Goal: Transaction & Acquisition: Purchase product/service

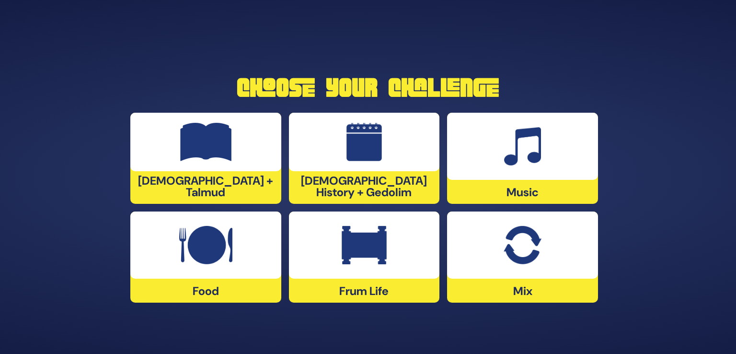
click at [498, 265] on div at bounding box center [522, 244] width 151 height 67
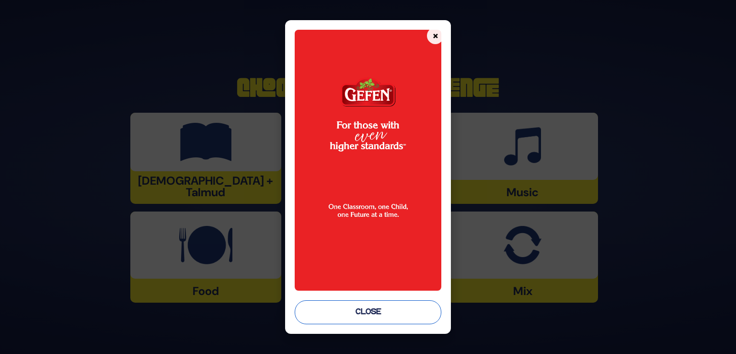
click at [359, 320] on button "Close" at bounding box center [368, 312] width 147 height 24
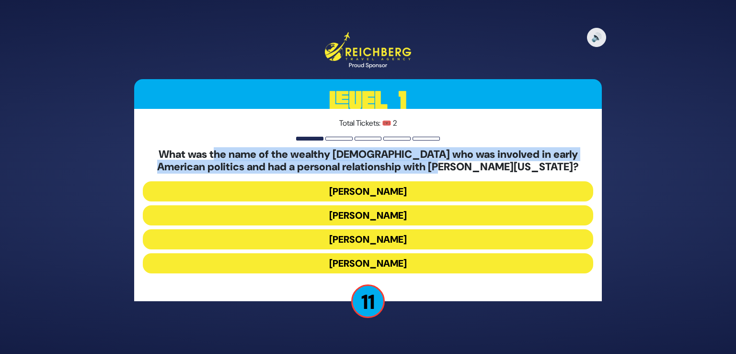
drag, startPoint x: 211, startPoint y: 156, endPoint x: 509, endPoint y: 162, distance: 298.5
click at [509, 162] on h5 "What was the name of the wealthy [DEMOGRAPHIC_DATA] who was involved in early A…" at bounding box center [368, 160] width 450 height 25
click at [364, 218] on button "[PERSON_NAME]" at bounding box center [368, 215] width 450 height 20
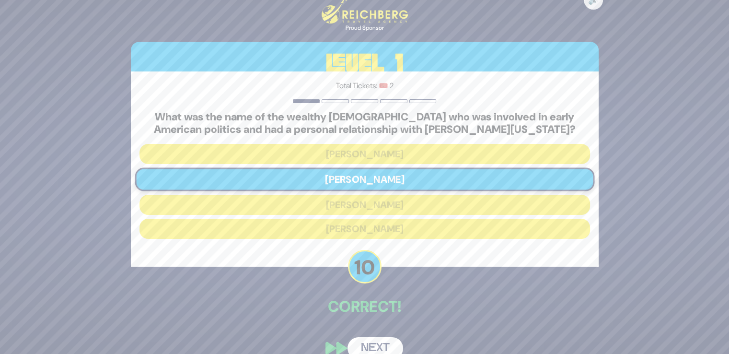
click at [374, 317] on div "Correct!" at bounding box center [365, 307] width 468 height 25
click at [370, 347] on button "Next" at bounding box center [375, 348] width 56 height 22
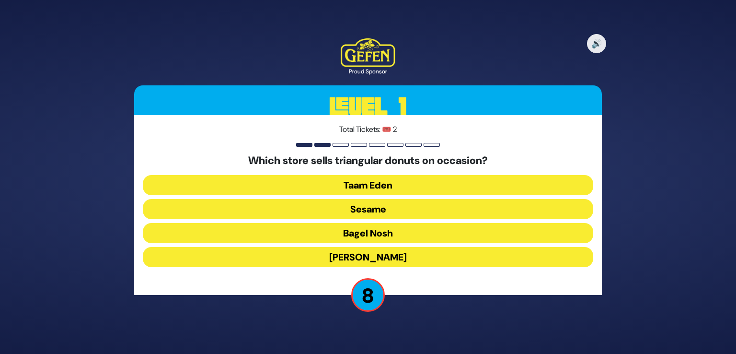
click at [414, 183] on button "Taam Eden" at bounding box center [368, 185] width 450 height 20
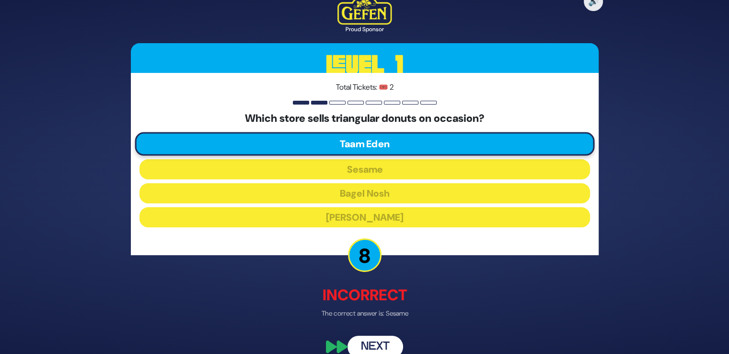
click at [378, 339] on button "Next" at bounding box center [375, 346] width 56 height 22
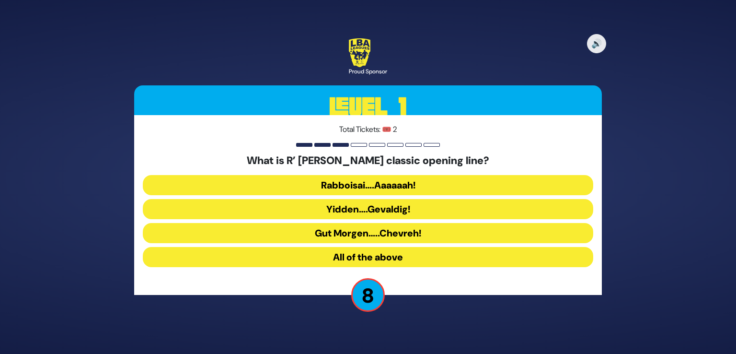
click at [383, 256] on button "All of the above" at bounding box center [368, 257] width 450 height 20
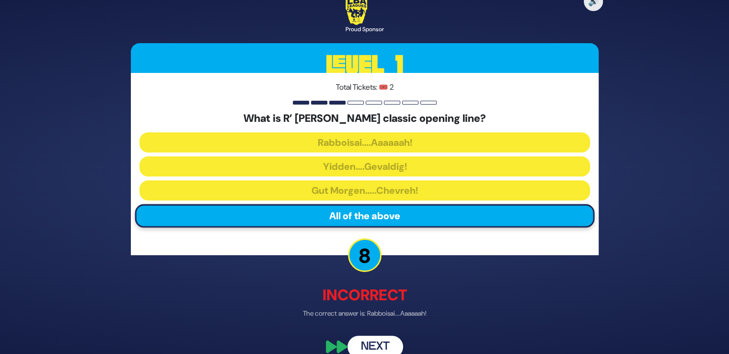
click at [379, 340] on button "Next" at bounding box center [375, 346] width 56 height 22
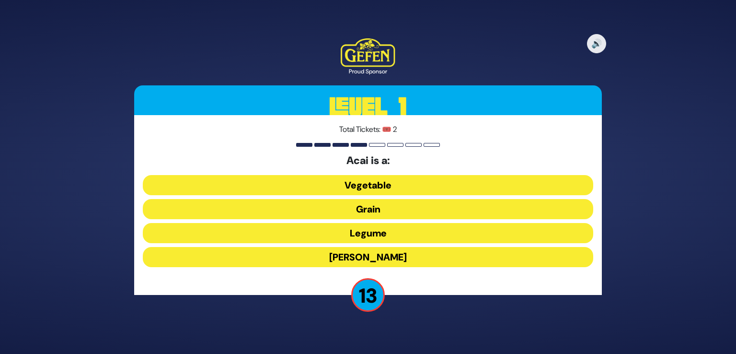
click at [386, 258] on button "[PERSON_NAME]" at bounding box center [368, 257] width 450 height 20
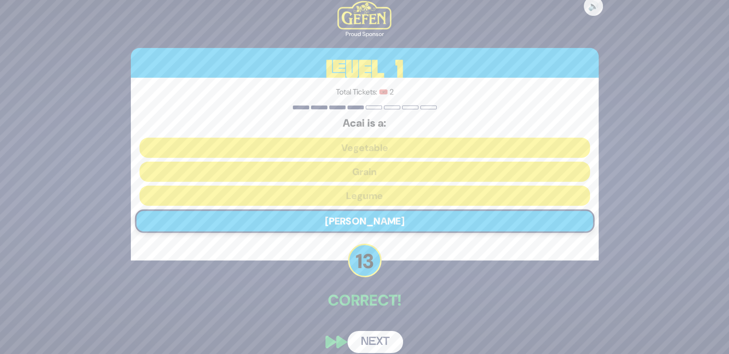
click at [379, 336] on button "Next" at bounding box center [375, 342] width 56 height 22
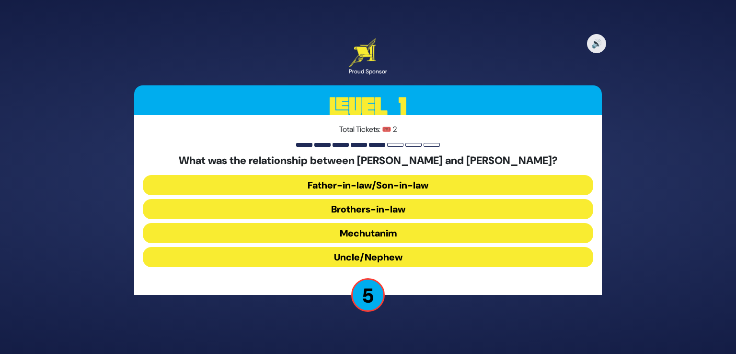
click at [393, 251] on button "Uncle/Nephew" at bounding box center [368, 257] width 450 height 20
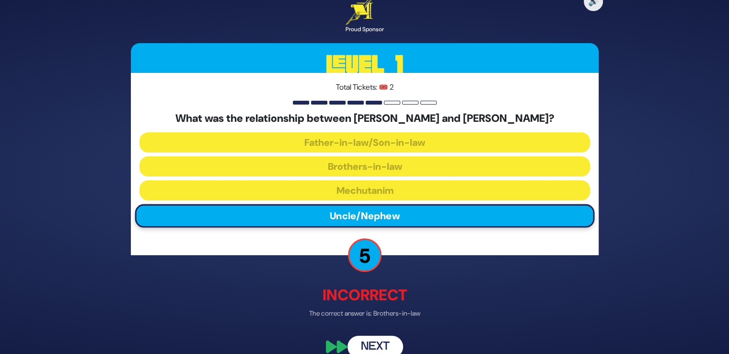
click at [379, 340] on button "Next" at bounding box center [375, 346] width 56 height 22
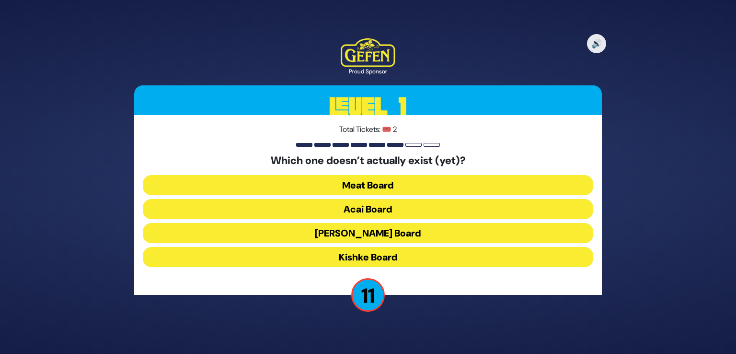
click at [404, 202] on button "Acai Board" at bounding box center [368, 209] width 450 height 20
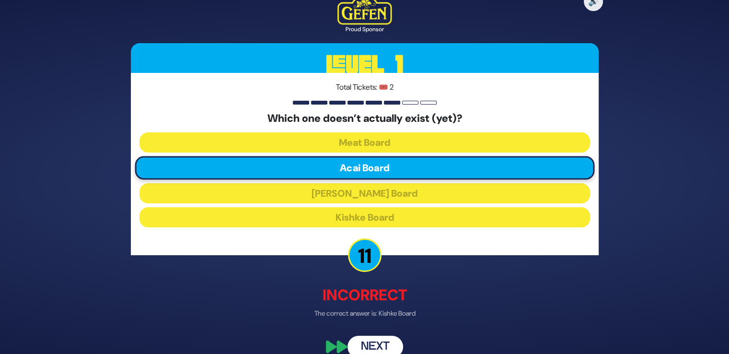
click at [386, 342] on button "Next" at bounding box center [375, 346] width 56 height 22
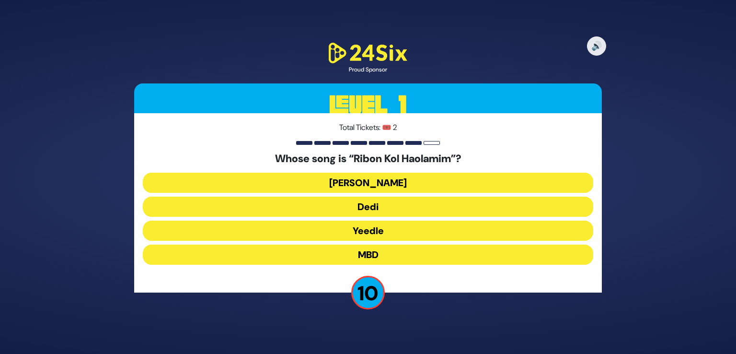
click at [366, 268] on div "Whose song is “Ribon Kol Haolamim”? [PERSON_NAME] Dedi Yeedle MBD" at bounding box center [368, 210] width 450 height 116
click at [372, 256] on button "MBD" at bounding box center [368, 254] width 450 height 20
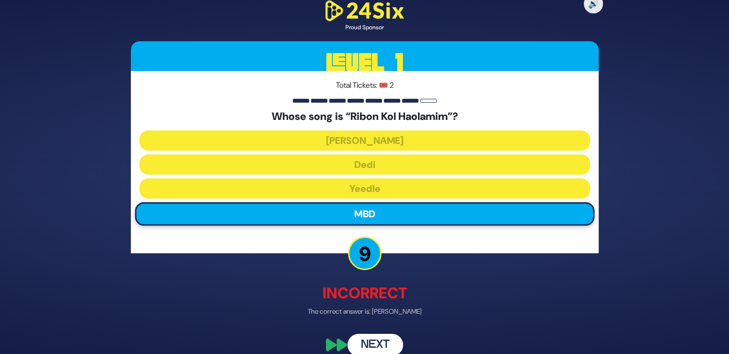
click at [380, 344] on button "Next" at bounding box center [375, 344] width 56 height 22
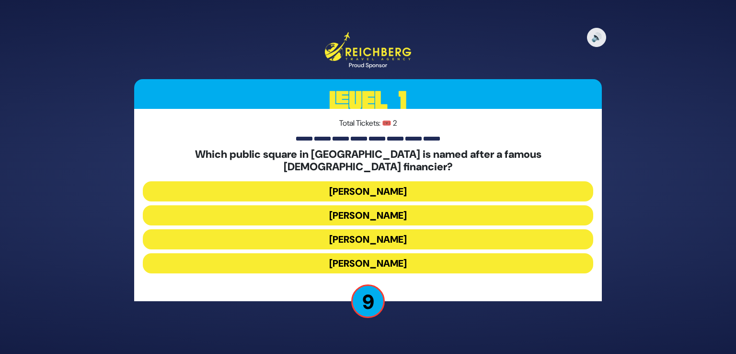
click at [414, 209] on button "[PERSON_NAME]" at bounding box center [368, 215] width 450 height 20
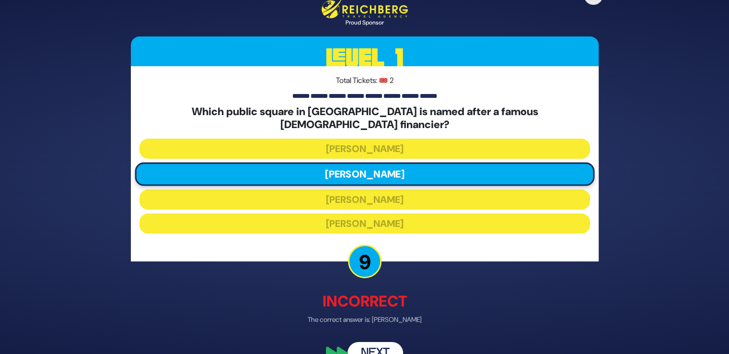
click at [391, 334] on div "🔊 Proud Sponsor Level 1 Total Tickets: 🎟️ 2 Which public square in [GEOGRAPHIC_…" at bounding box center [364, 176] width 491 height 397
click at [386, 342] on button "Next" at bounding box center [375, 353] width 56 height 22
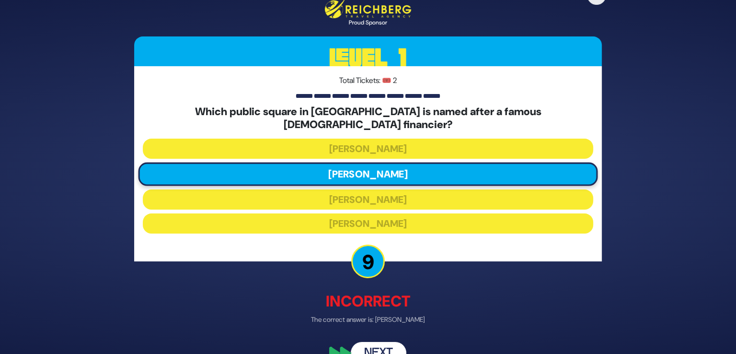
click at [381, 344] on div "🔊 Proud Sponsor Level 1 Total Tickets: 🎟️ 2 Which public square in [GEOGRAPHIC_…" at bounding box center [368, 177] width 736 height 354
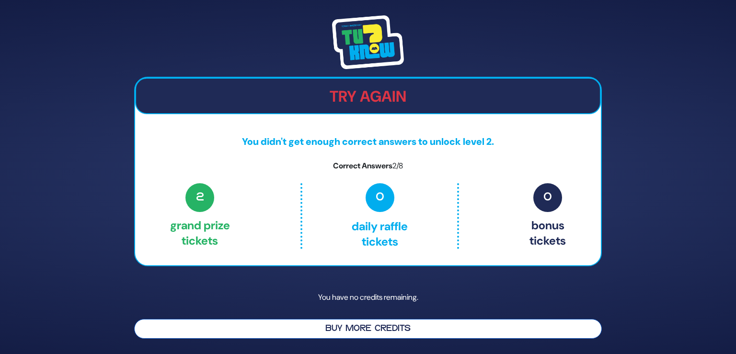
click at [347, 332] on button "Buy More Credits" at bounding box center [368, 329] width 468 height 20
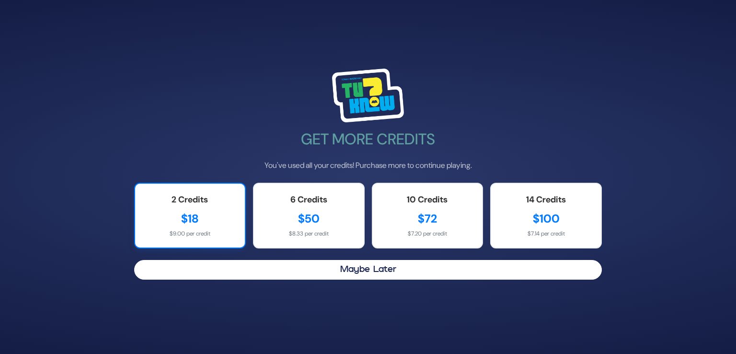
click at [163, 221] on div "$18" at bounding box center [190, 218] width 91 height 17
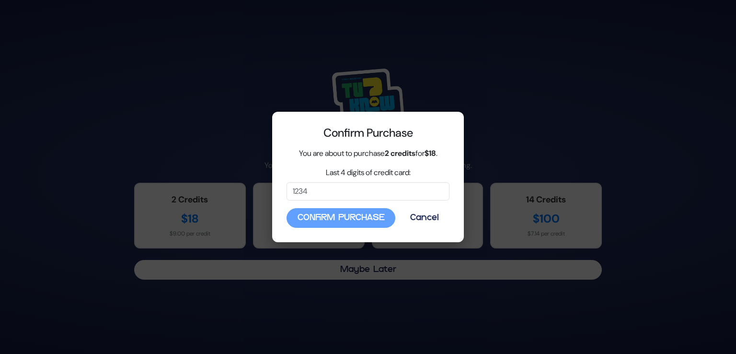
click at [335, 213] on div "Confirm Purchase Cancel" at bounding box center [367, 218] width 163 height 20
click at [336, 196] on input "Last 4 digits of credit card:" at bounding box center [367, 191] width 163 height 18
click at [323, 189] on input "Last 4 digits of credit card:" at bounding box center [367, 191] width 163 height 18
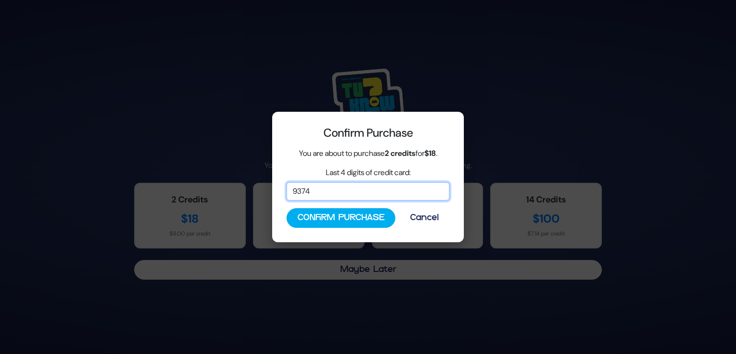
type input "9374"
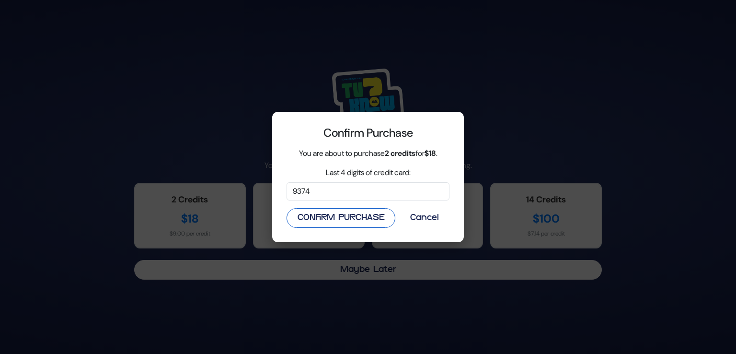
click at [342, 223] on button "Confirm Purchase" at bounding box center [340, 218] width 109 height 20
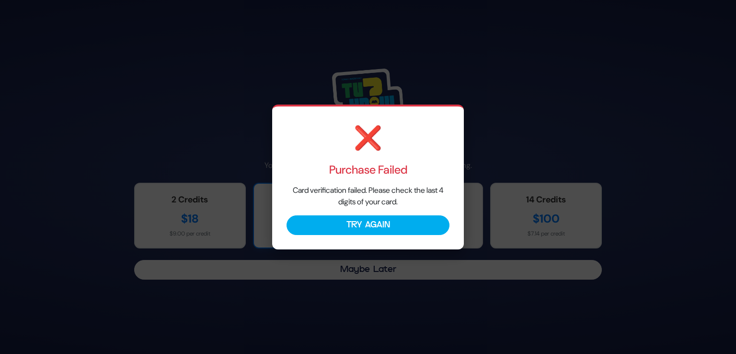
click at [343, 224] on button "Try Again" at bounding box center [367, 225] width 163 height 20
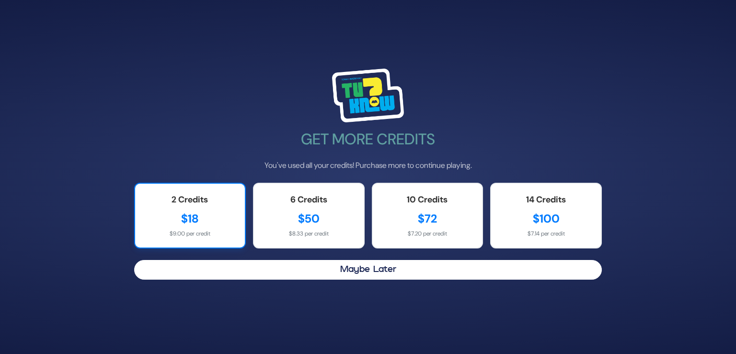
click at [205, 219] on div "$18" at bounding box center [190, 218] width 91 height 17
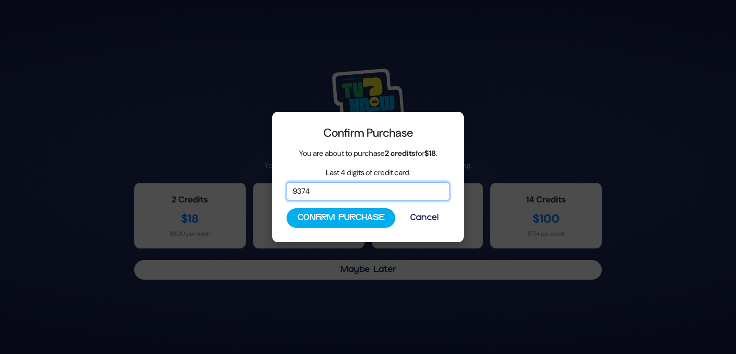
click at [334, 191] on input "9374" at bounding box center [367, 191] width 163 height 18
type input "9378"
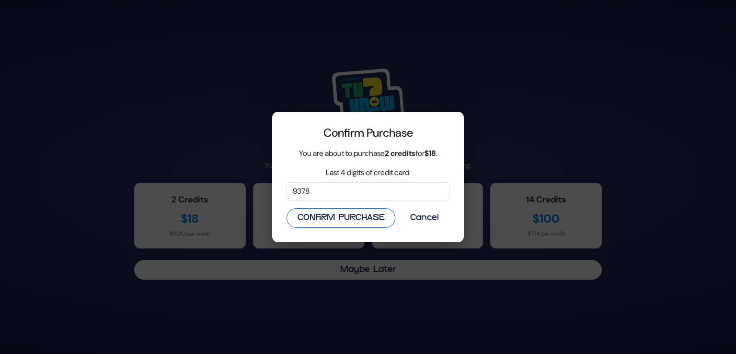
click at [337, 217] on button "Confirm Purchase" at bounding box center [340, 218] width 109 height 20
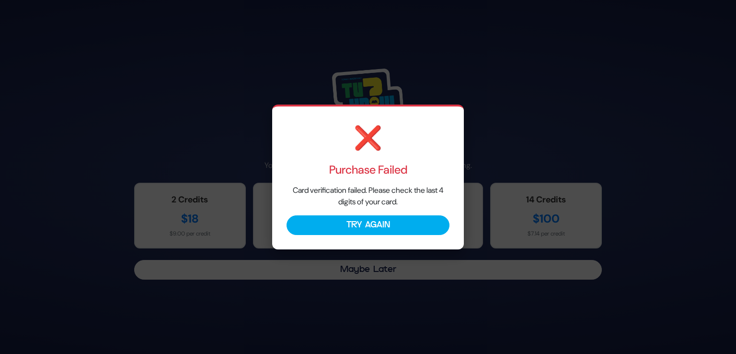
click at [337, 217] on button "Try Again" at bounding box center [367, 225] width 163 height 20
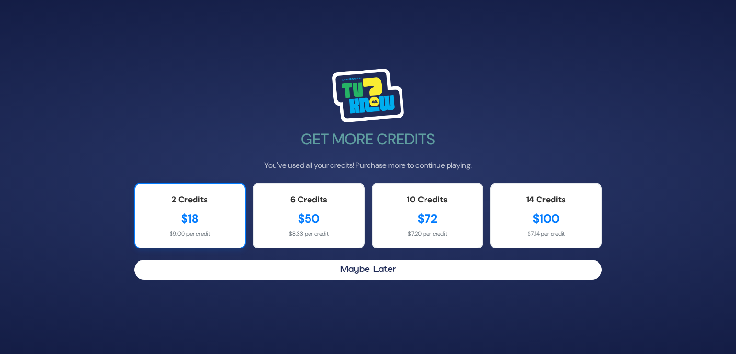
click at [171, 225] on div "$18" at bounding box center [190, 218] width 91 height 17
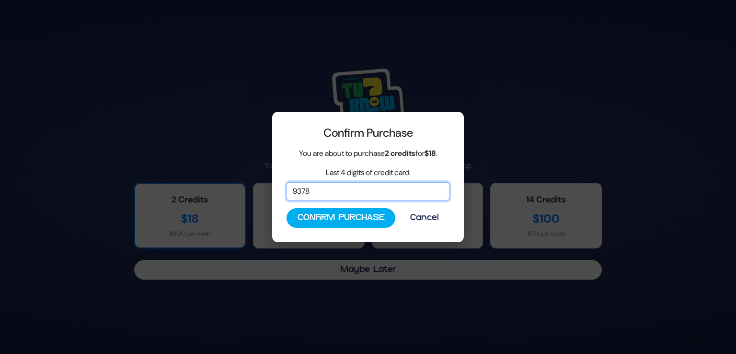
drag, startPoint x: 333, startPoint y: 186, endPoint x: 202, endPoint y: 194, distance: 131.0
click at [203, 194] on div "Confirm Purchase You are about to purchase 2 credits for $18 . Last 4 digits of…" at bounding box center [368, 177] width 736 height 354
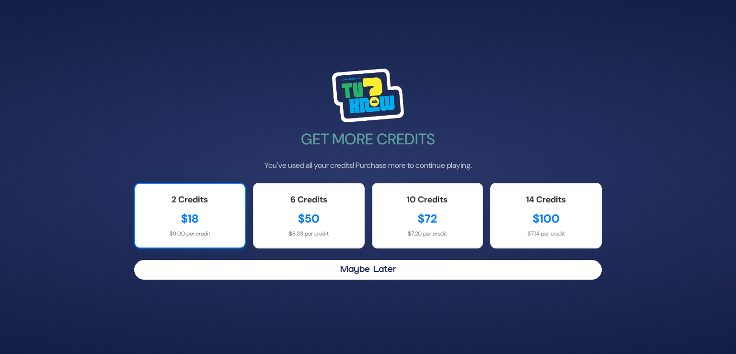
click at [187, 234] on div "$9.00 per credit" at bounding box center [190, 233] width 91 height 9
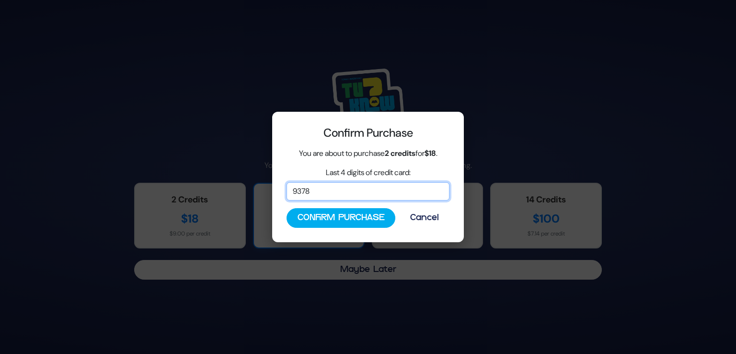
drag, startPoint x: 293, startPoint y: 198, endPoint x: 260, endPoint y: 199, distance: 33.1
click at [260, 199] on div "Confirm Purchase You are about to purchase 2 credits for $18 . Last 4 digits of…" at bounding box center [368, 177] width 736 height 354
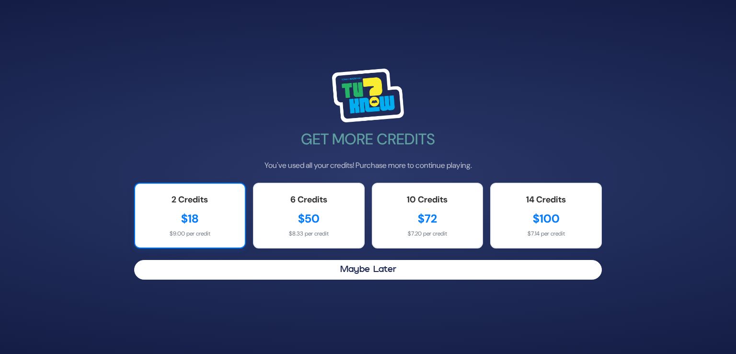
click at [236, 216] on div "2 Credits $18 $9.00 per credit" at bounding box center [190, 216] width 112 height 66
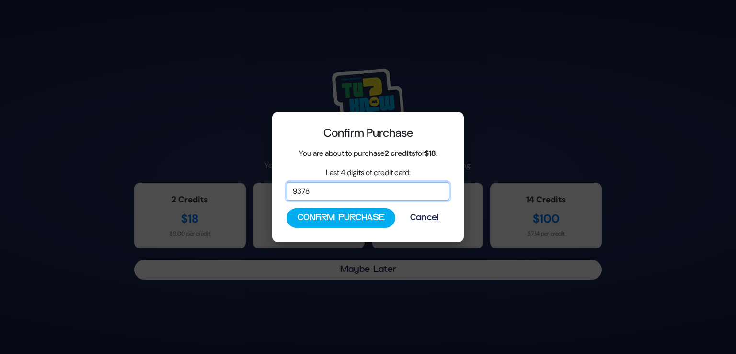
click at [308, 190] on input "9378" at bounding box center [367, 191] width 163 height 18
type input "8374"
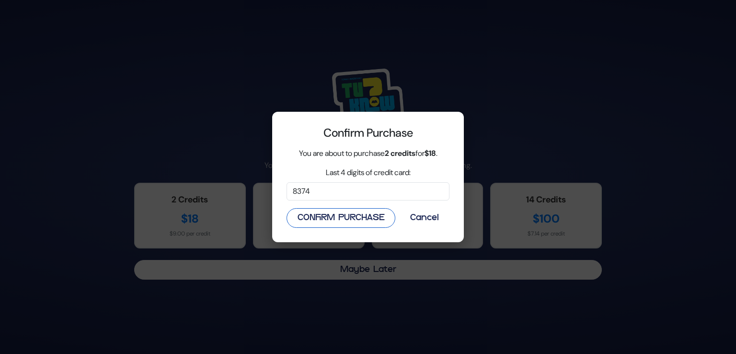
click at [312, 219] on button "Confirm Purchase" at bounding box center [340, 218] width 109 height 20
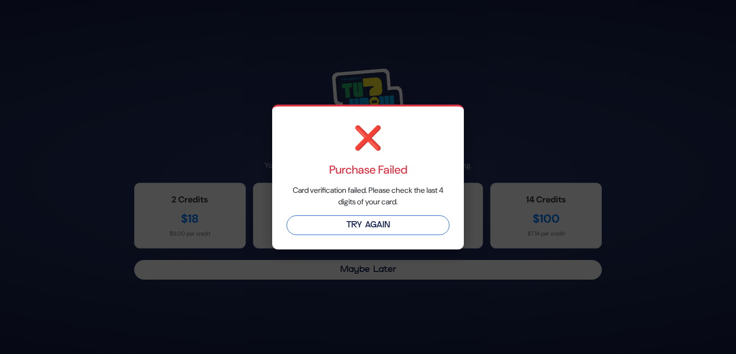
click at [374, 225] on button "Try Again" at bounding box center [367, 225] width 163 height 20
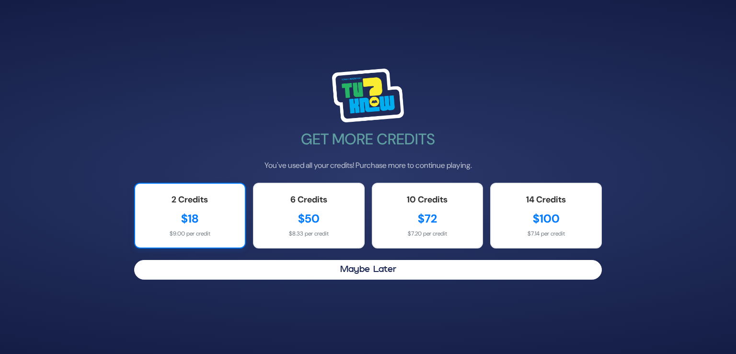
click at [201, 224] on div "$18" at bounding box center [190, 218] width 91 height 17
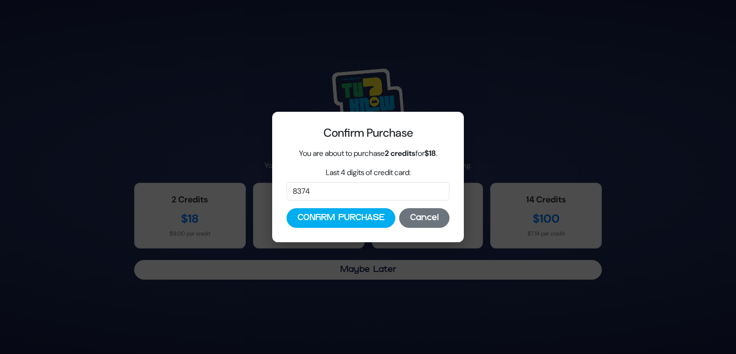
click at [427, 221] on button "Cancel" at bounding box center [424, 218] width 50 height 20
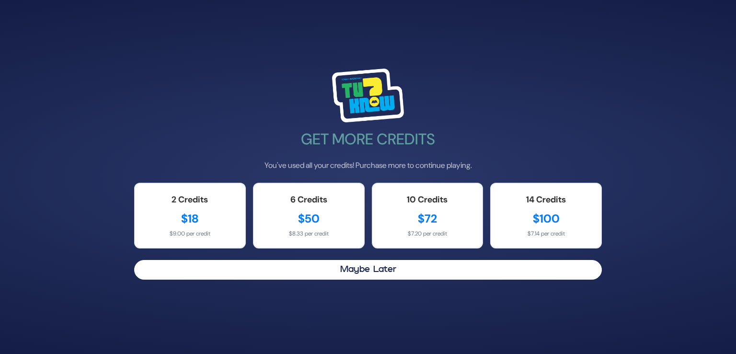
click at [313, 257] on div "Get More Credits You've used all your credits! Purchase more to continue playin…" at bounding box center [368, 177] width 491 height 240
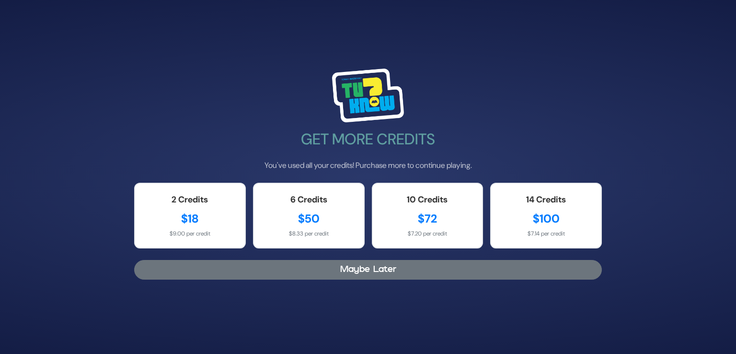
click at [310, 265] on button "Maybe Later" at bounding box center [368, 270] width 468 height 20
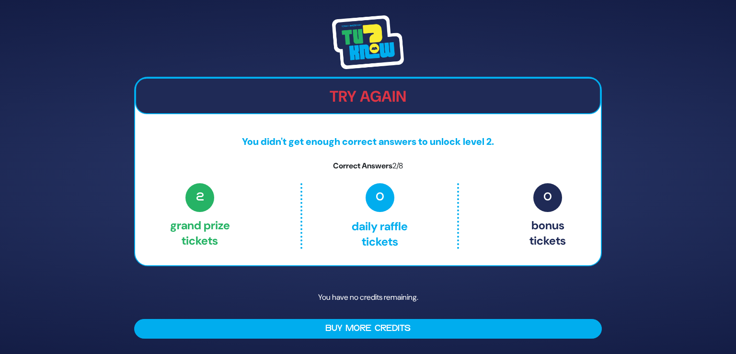
click at [332, 330] on button "Buy More Credits" at bounding box center [368, 329] width 468 height 20
